Goal: Task Accomplishment & Management: Complete application form

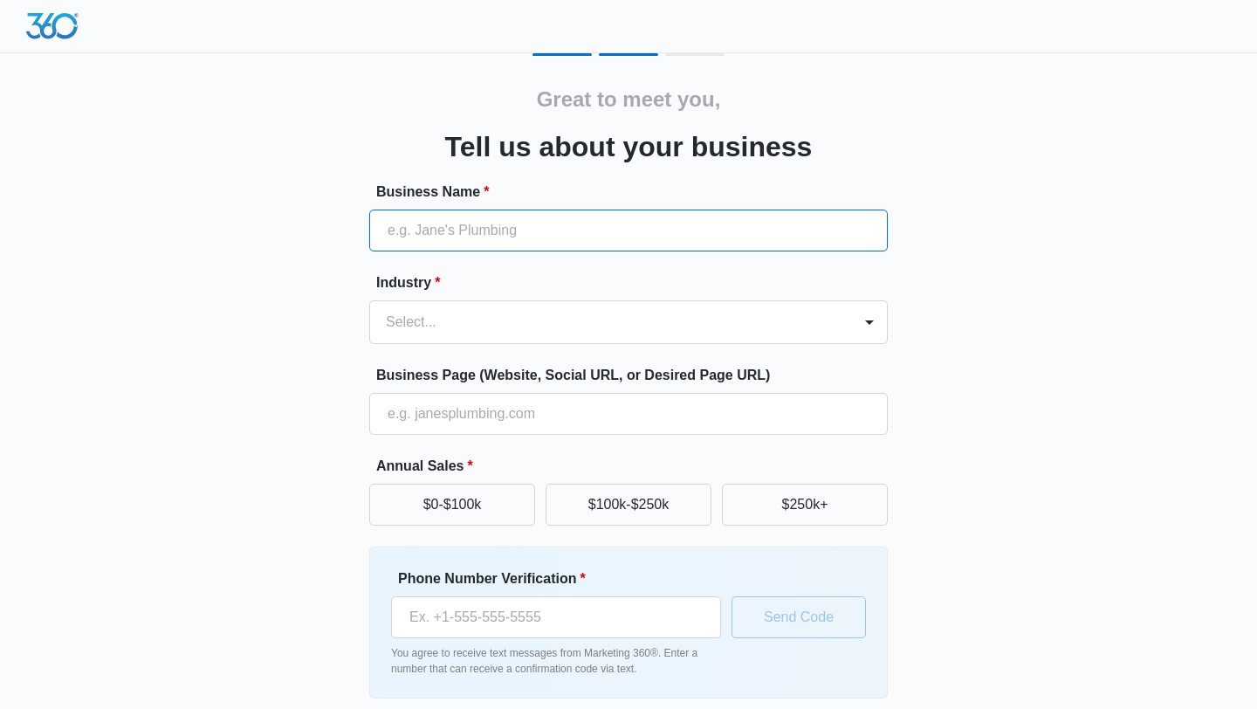
click at [537, 246] on input "Business Name *" at bounding box center [628, 230] width 518 height 42
type input "Future Scope Solutions LLC"
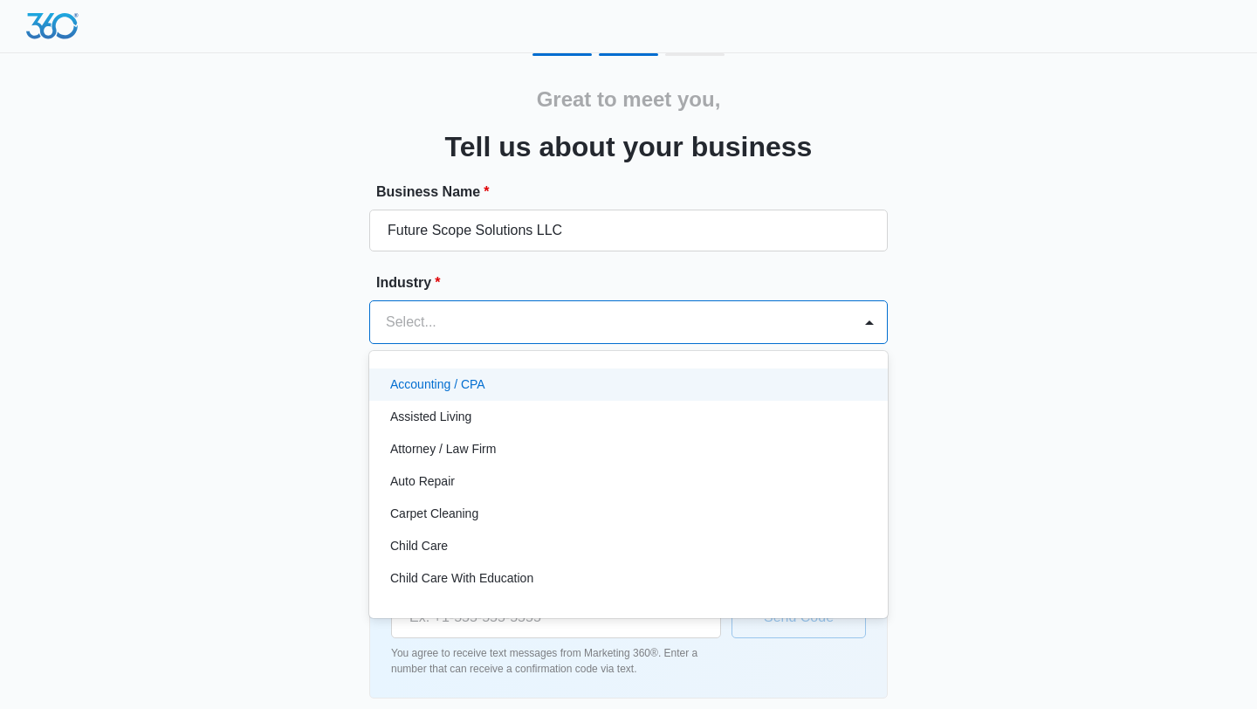
click at [474, 306] on div "Select..." at bounding box center [611, 322] width 482 height 42
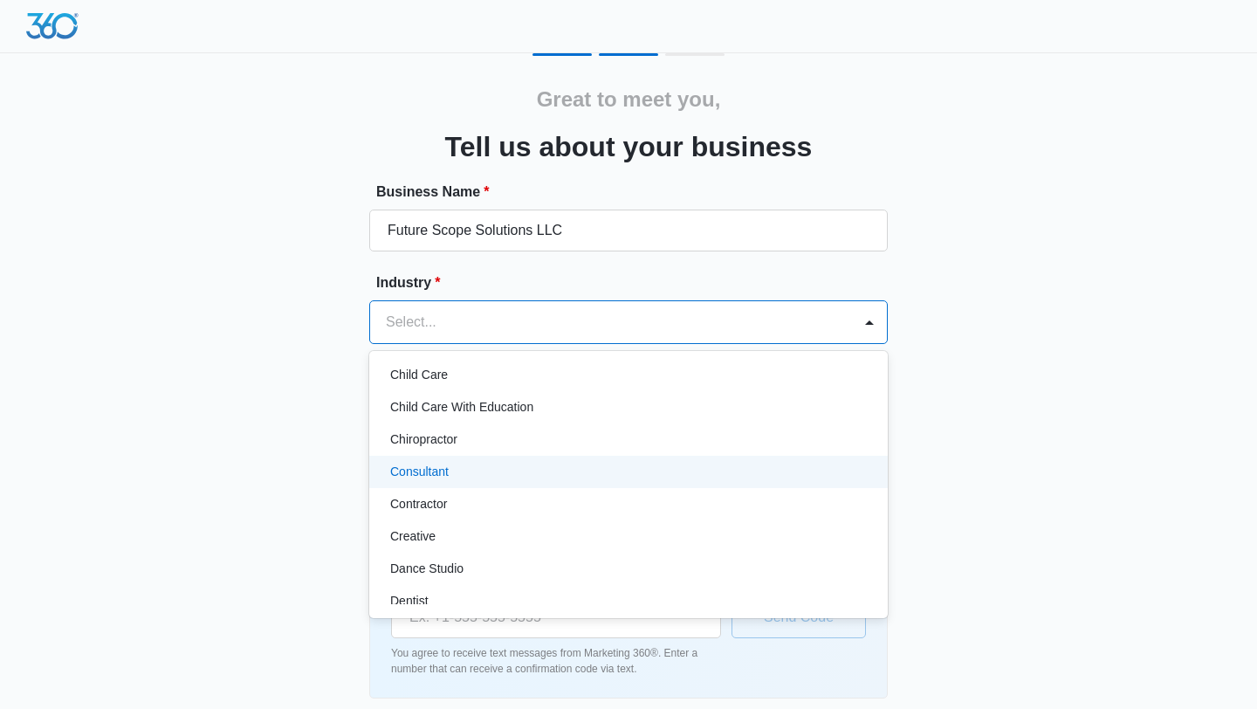
scroll to position [174, 0]
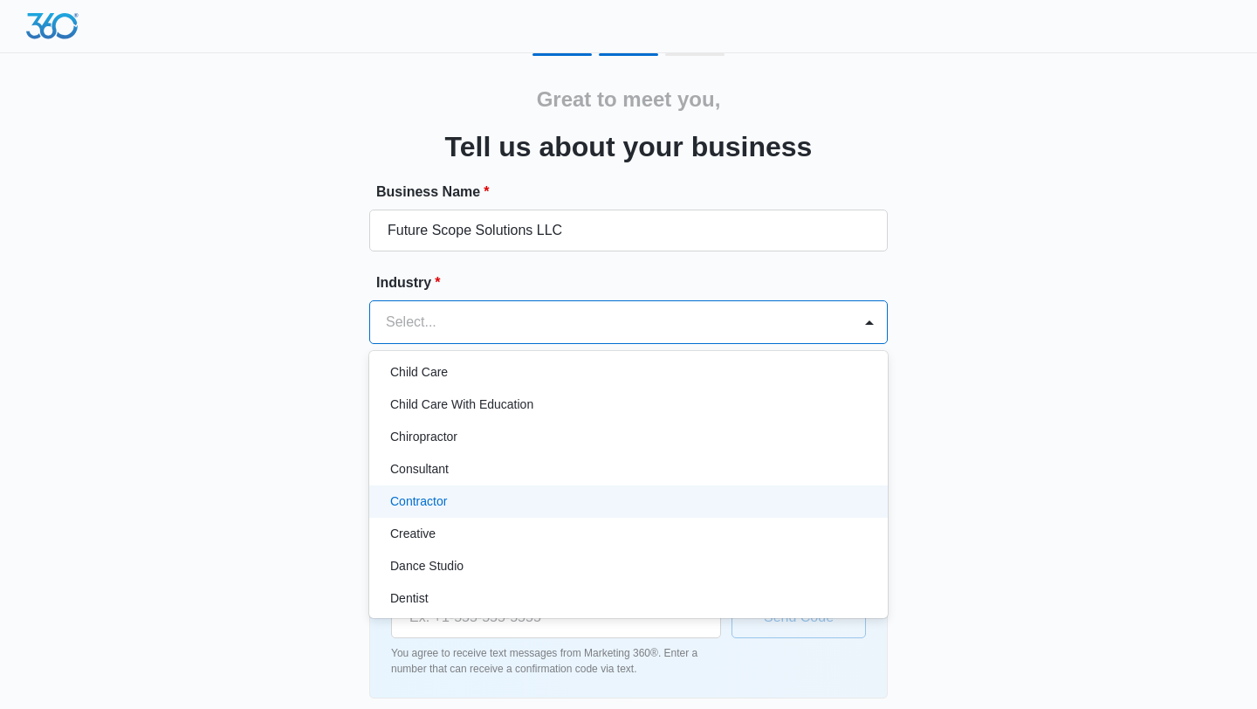
click at [538, 493] on div "Contractor" at bounding box center [626, 501] width 473 height 18
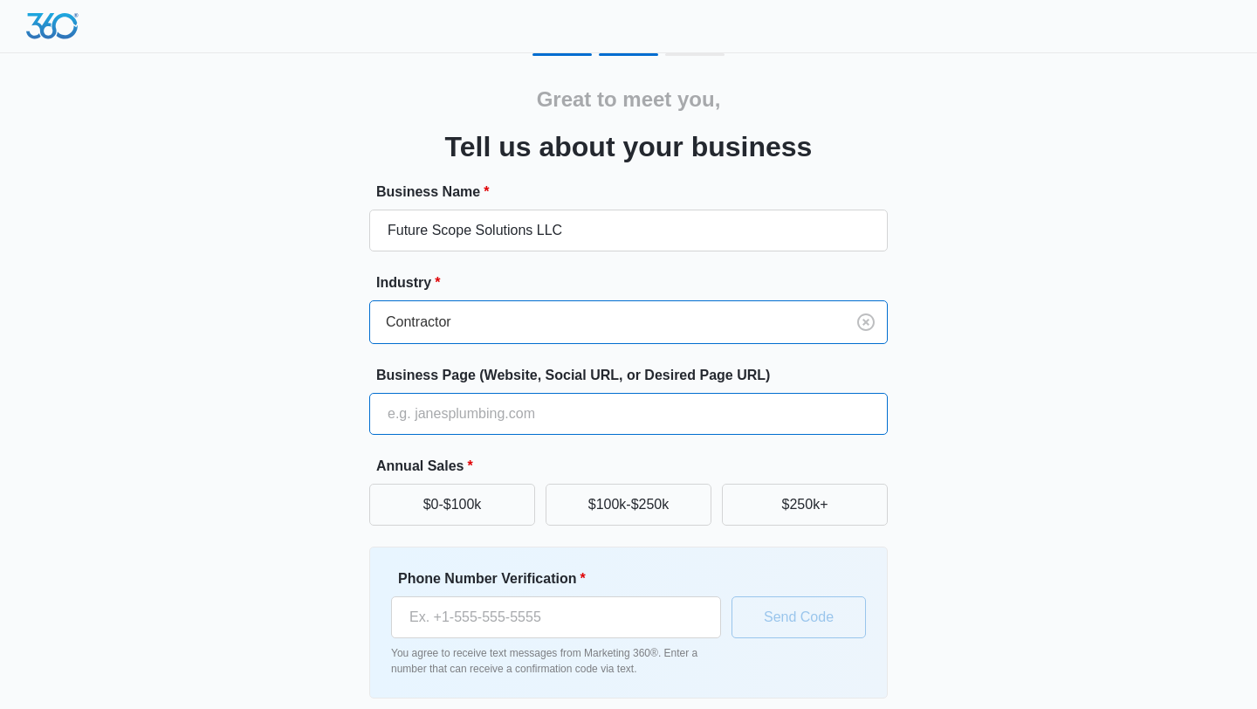
click at [516, 404] on input "Business Page (Website, Social URL, or Desired Page URL)" at bounding box center [628, 414] width 518 height 42
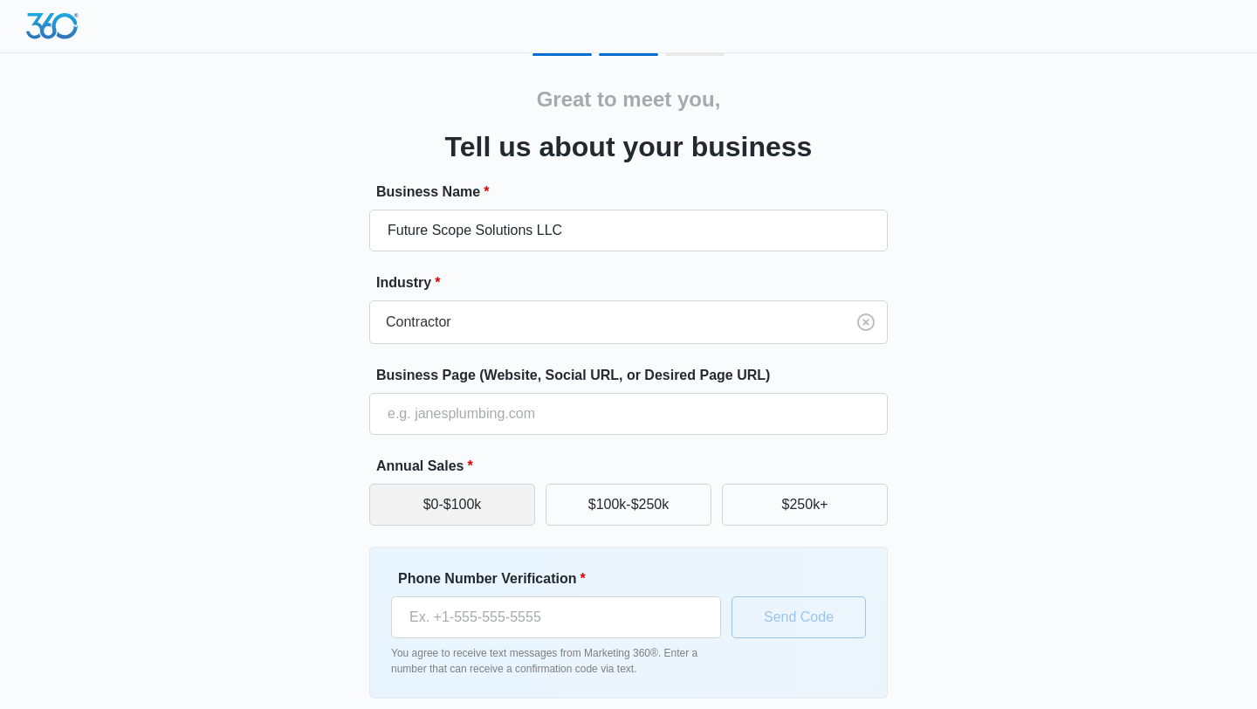
click at [461, 506] on button "$0-$100k" at bounding box center [452, 504] width 166 height 42
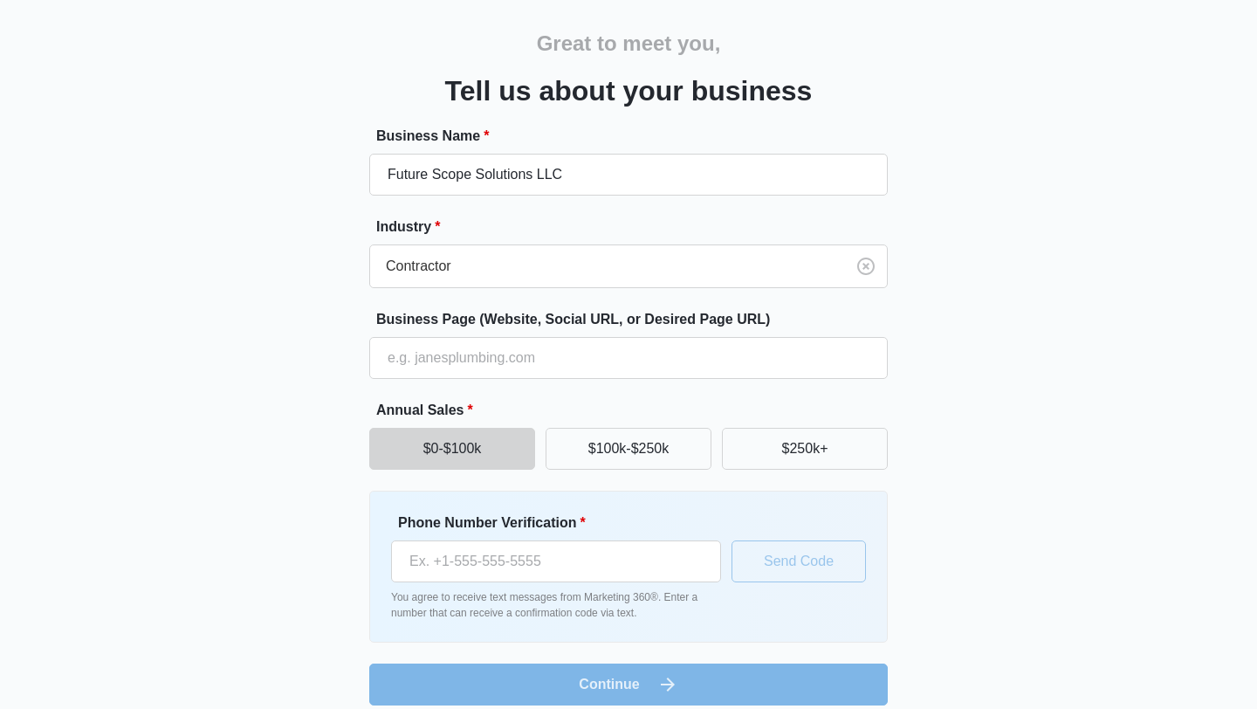
scroll to position [73, 0]
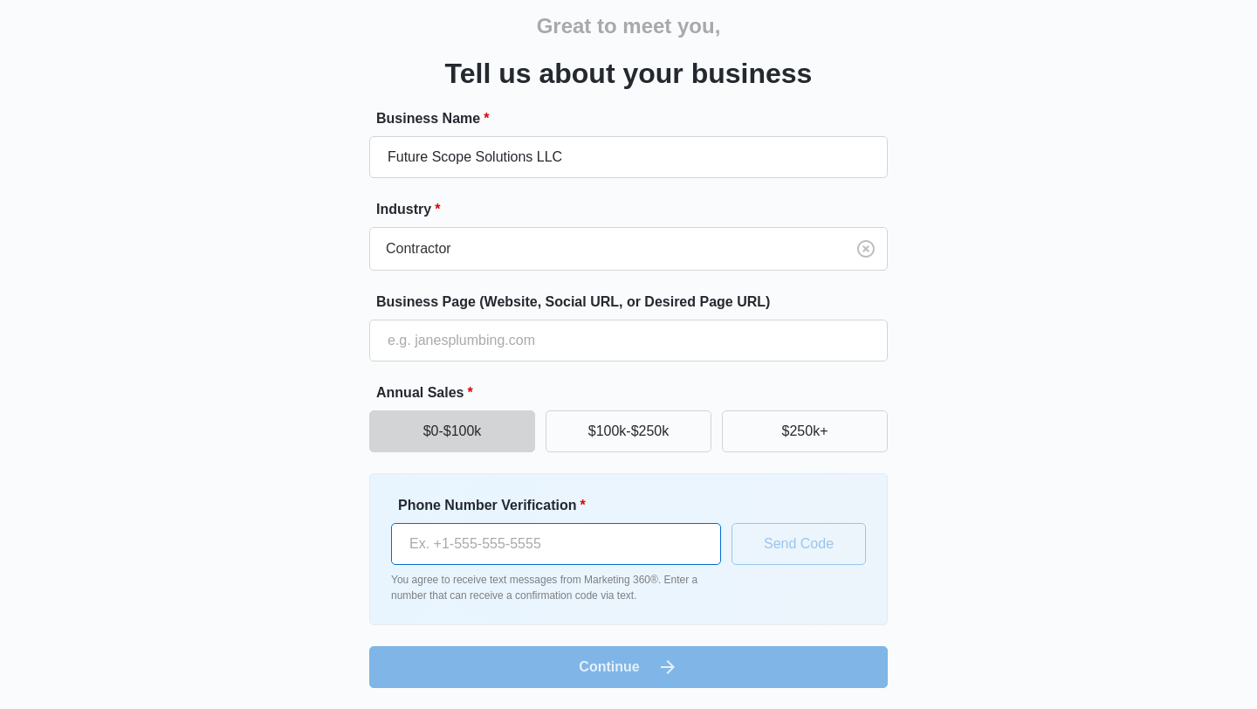
click at [546, 547] on input "Phone Number Verification *" at bounding box center [556, 544] width 330 height 42
type input "[PHONE_NUMBER]"
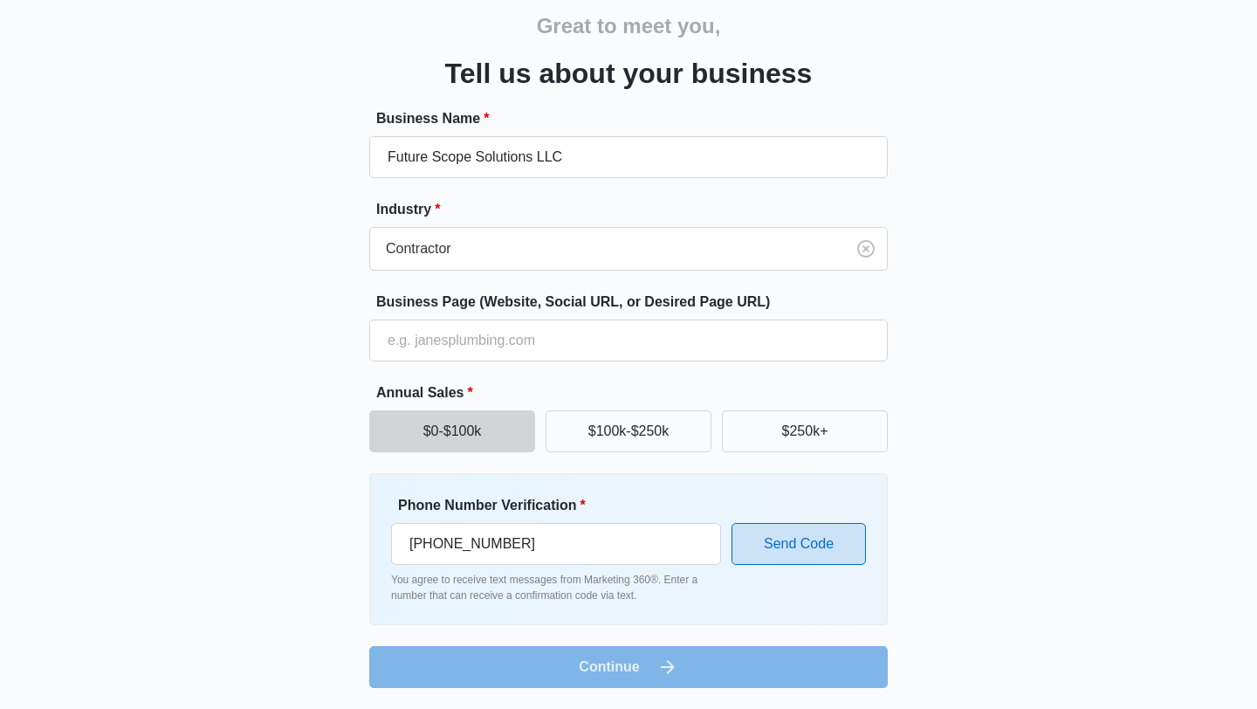
click at [797, 555] on button "Send Code" at bounding box center [798, 544] width 134 height 42
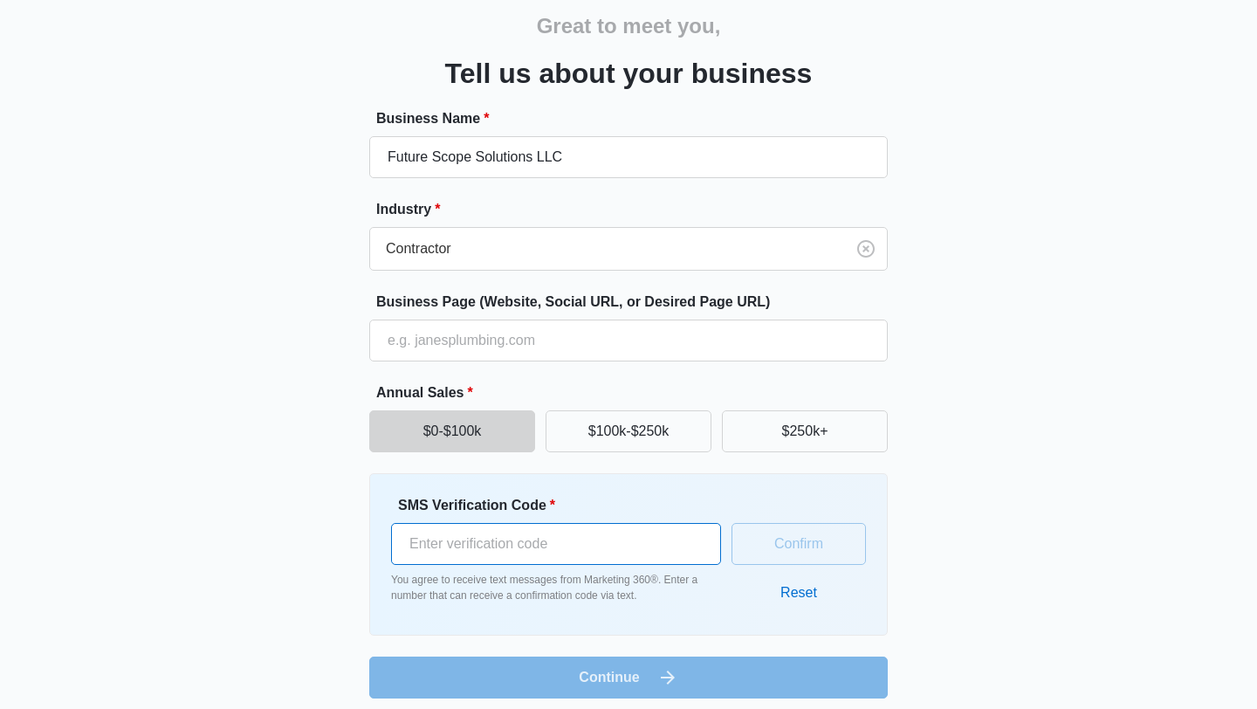
click at [633, 533] on input "SMS Verification Code *" at bounding box center [556, 544] width 330 height 42
type input "390157"
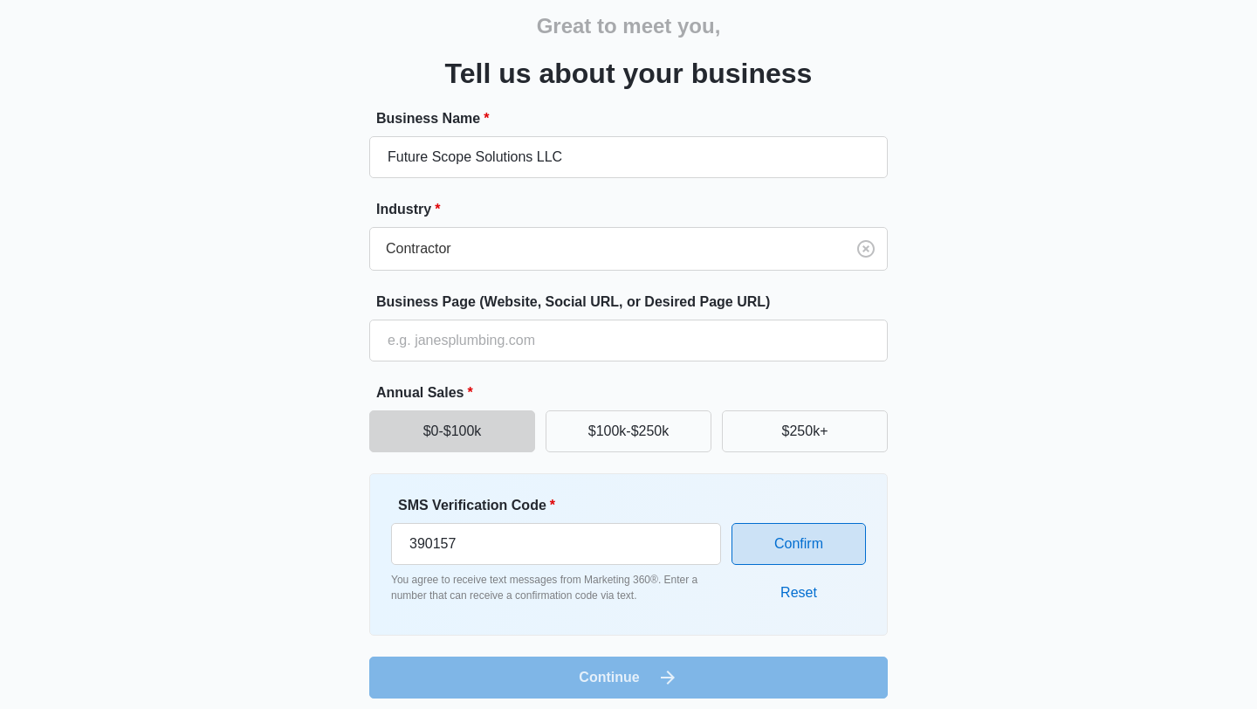
click at [832, 553] on button "Confirm" at bounding box center [798, 544] width 134 height 42
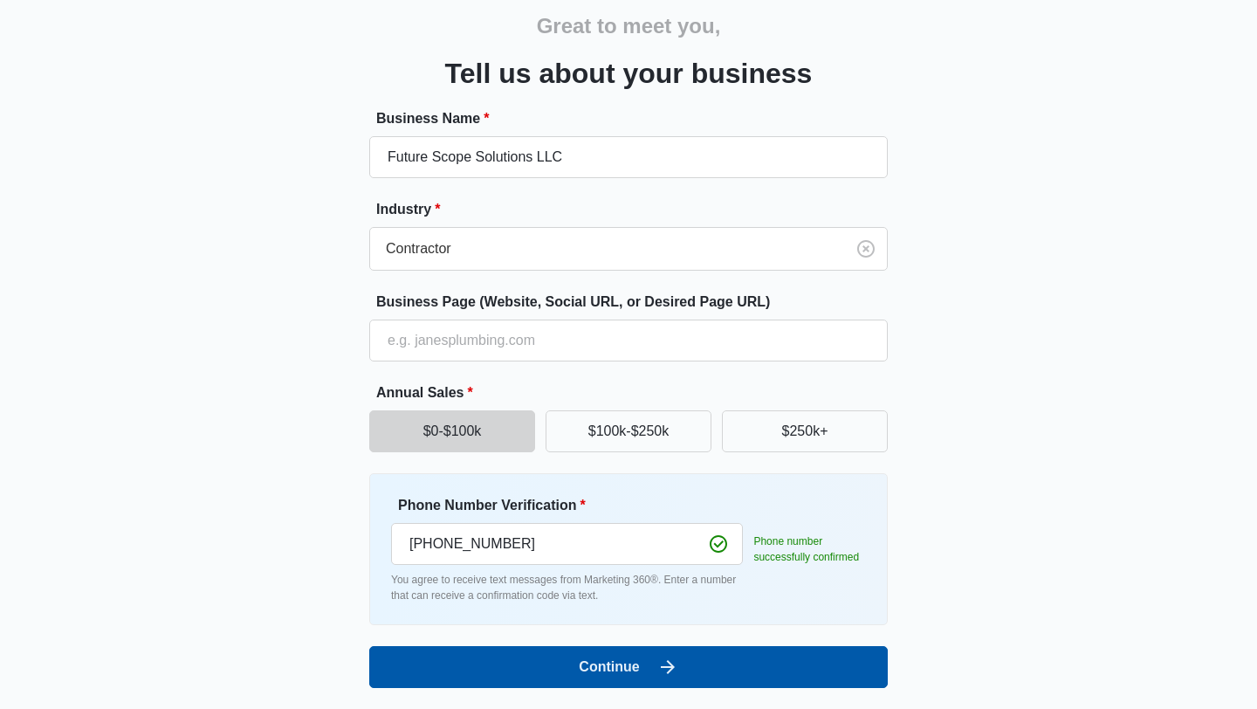
click at [633, 671] on button "Continue" at bounding box center [628, 667] width 518 height 42
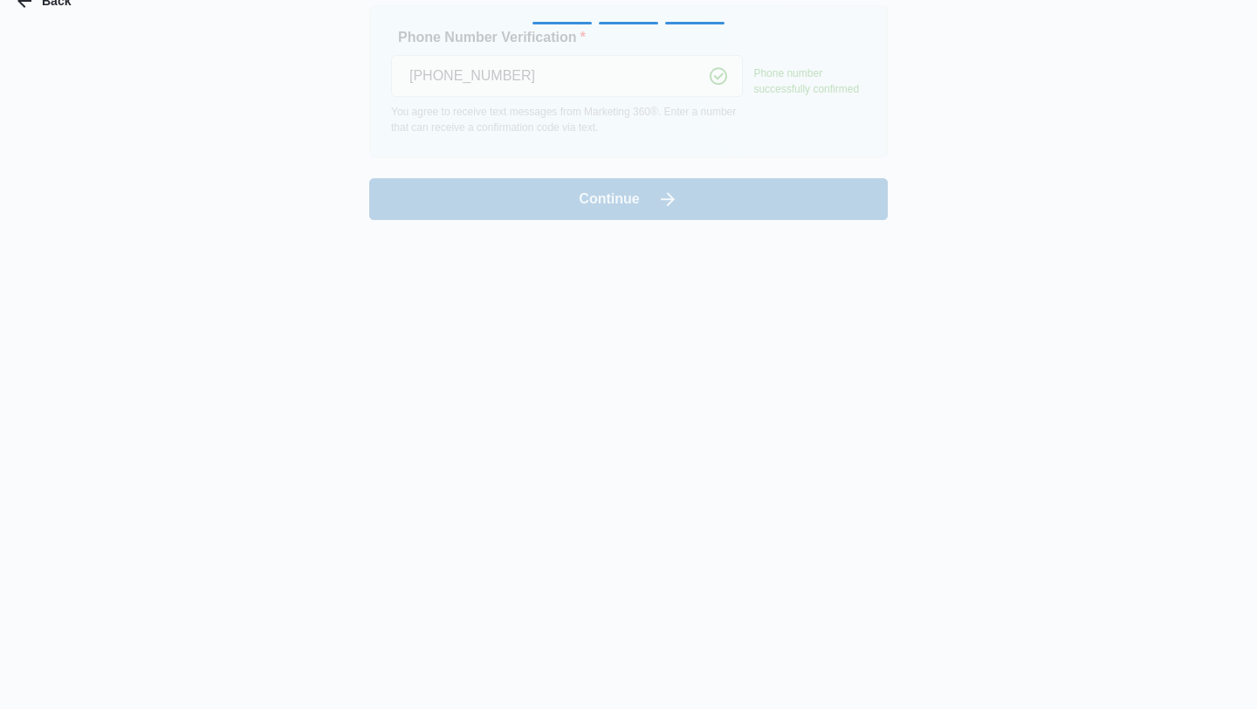
scroll to position [0, 0]
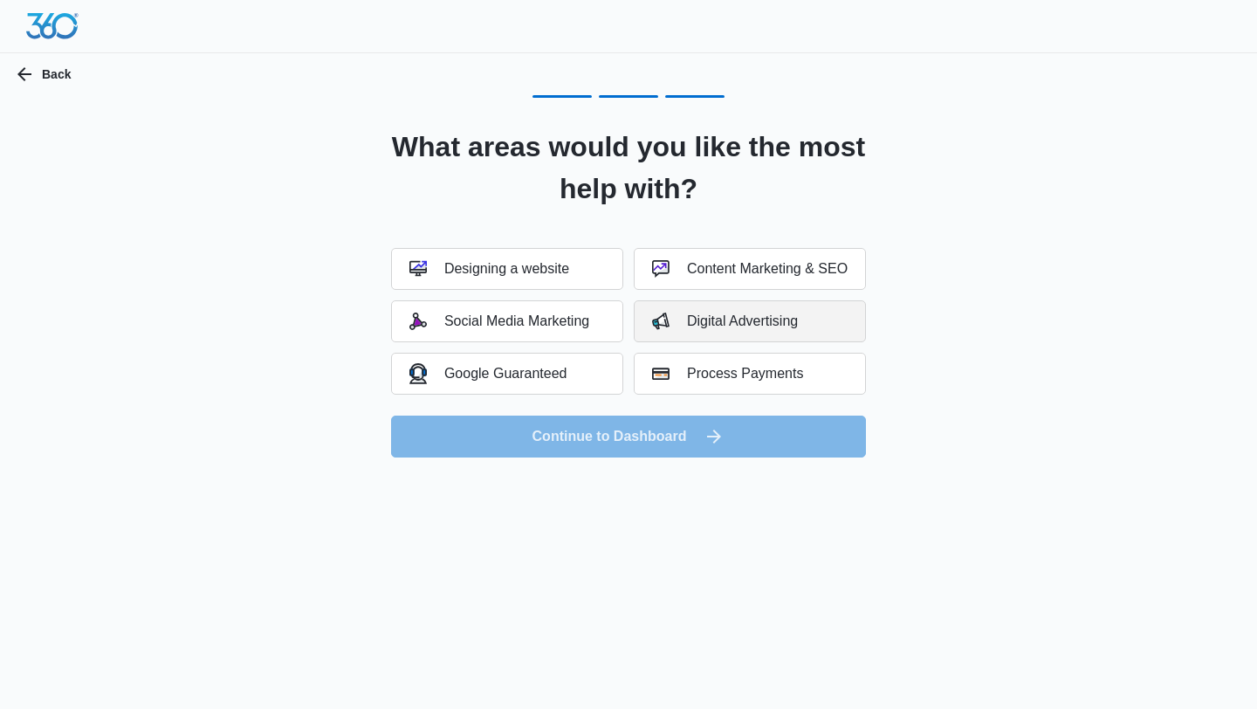
click at [789, 327] on div "Digital Advertising" at bounding box center [725, 320] width 146 height 17
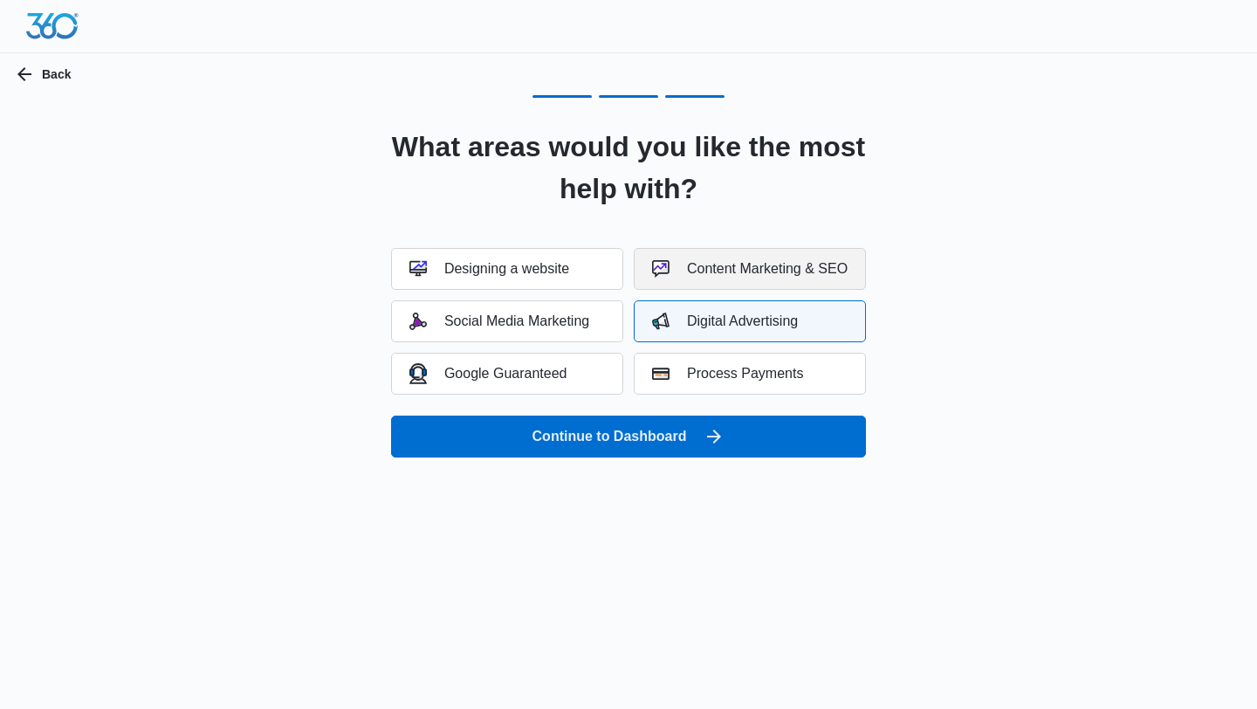
click at [808, 277] on button "Content Marketing & SEO" at bounding box center [749, 269] width 232 height 42
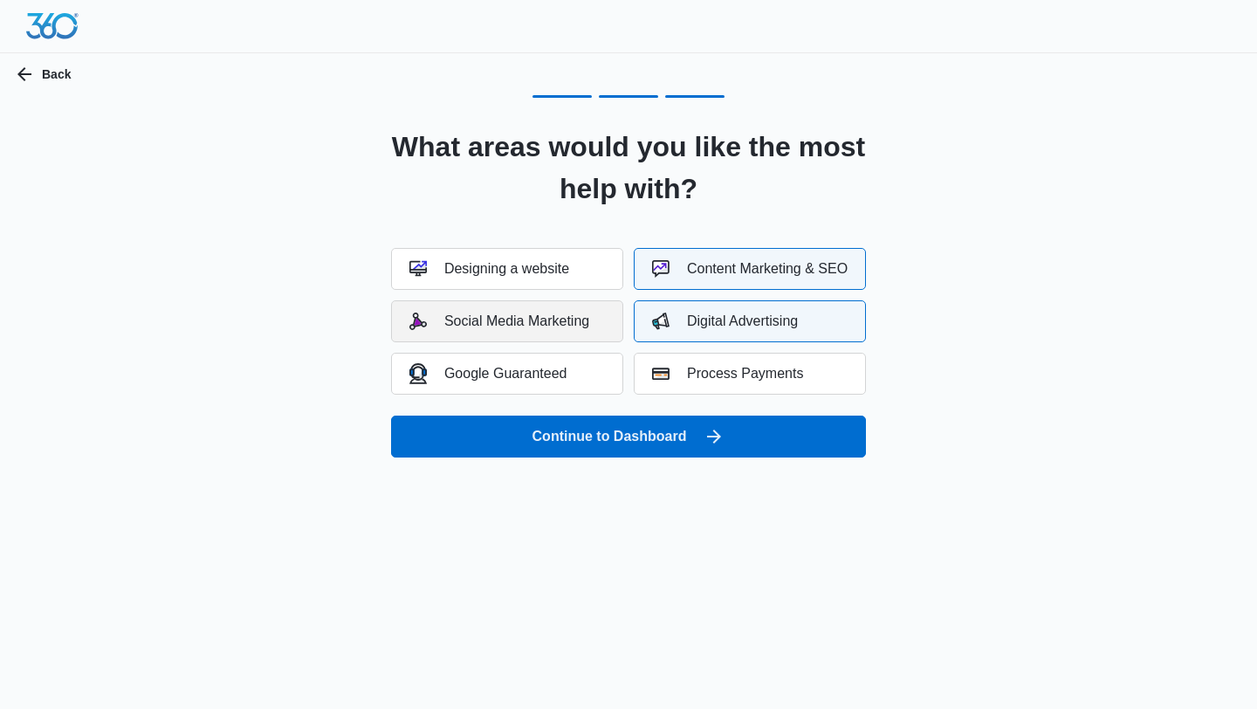
click at [554, 325] on div "Social Media Marketing" at bounding box center [499, 320] width 180 height 17
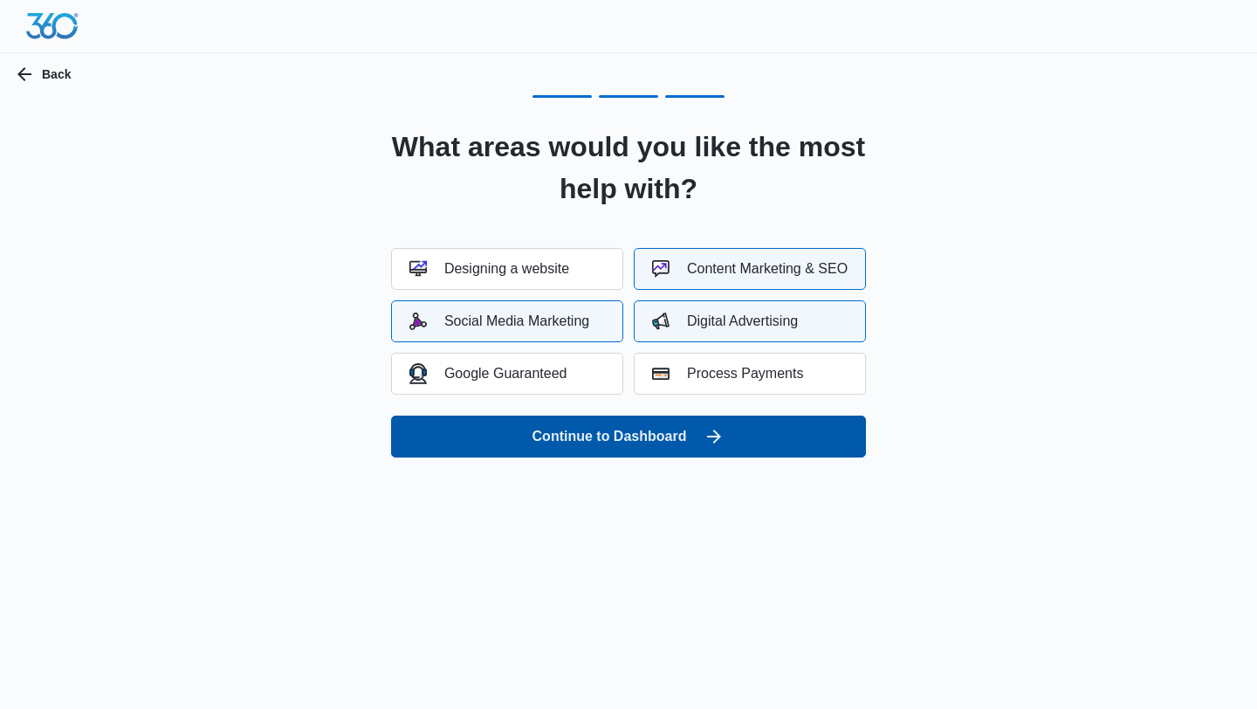
click at [626, 438] on button "Continue to Dashboard" at bounding box center [628, 436] width 475 height 42
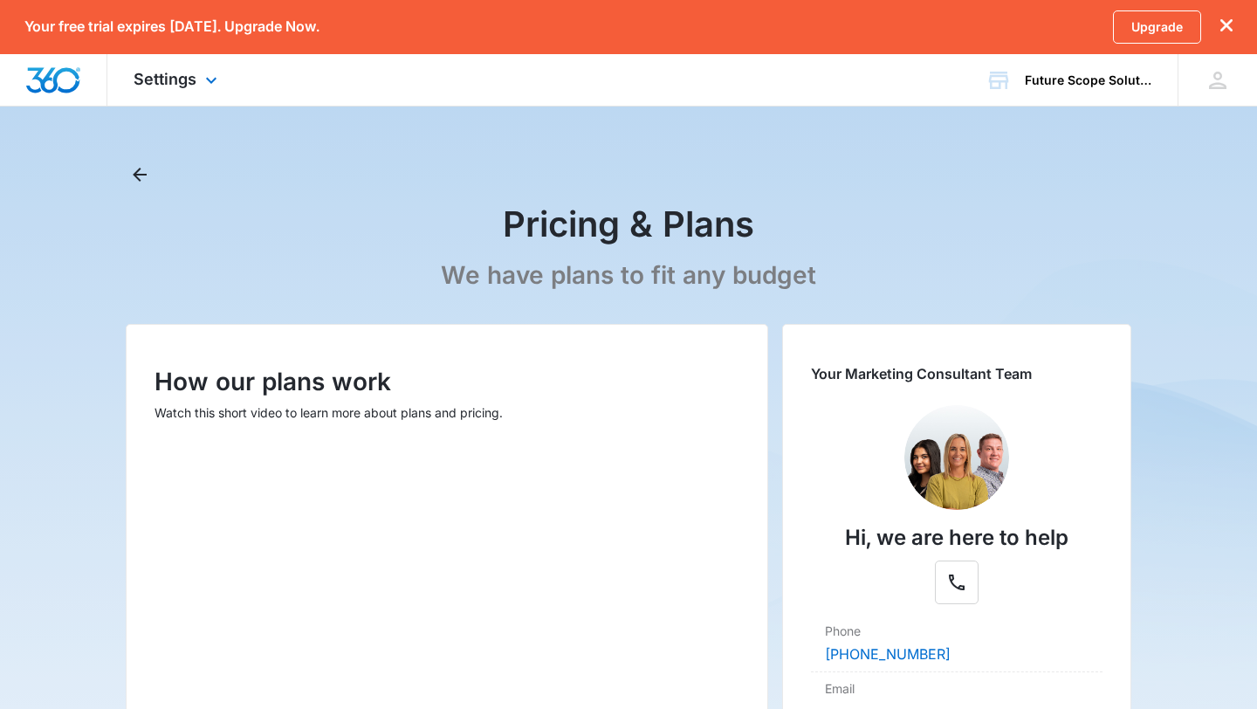
click at [224, 84] on div "Settings Apps Reputation Websites Forms CRM Email Shop Payments POS Ads Intelli…" at bounding box center [177, 79] width 140 height 51
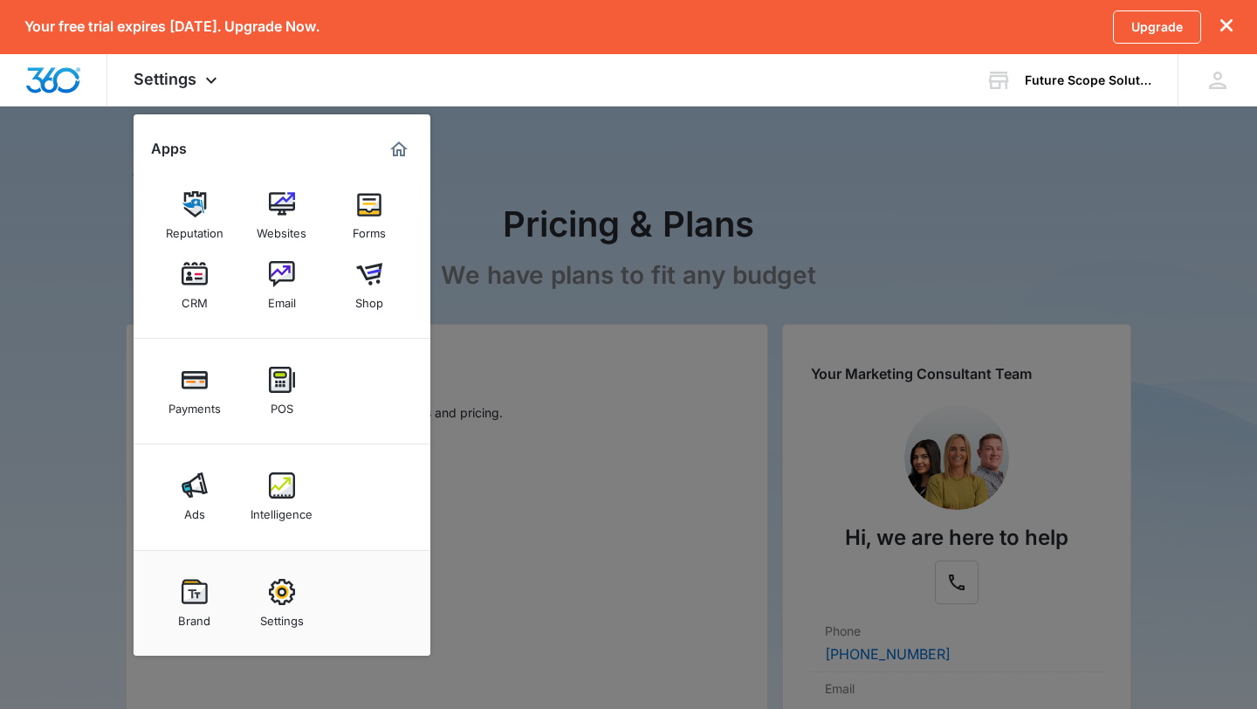
click at [635, 360] on div at bounding box center [628, 354] width 1257 height 709
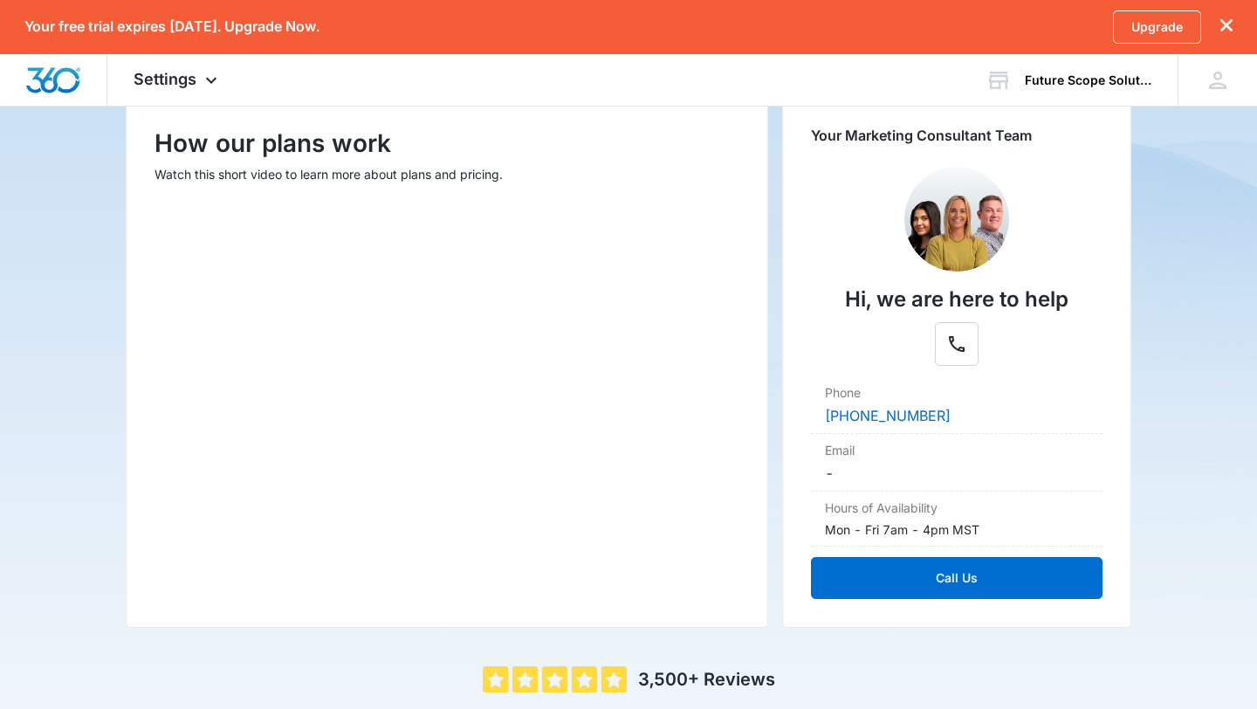
scroll to position [240, 0]
